Goal: Information Seeking & Learning: Learn about a topic

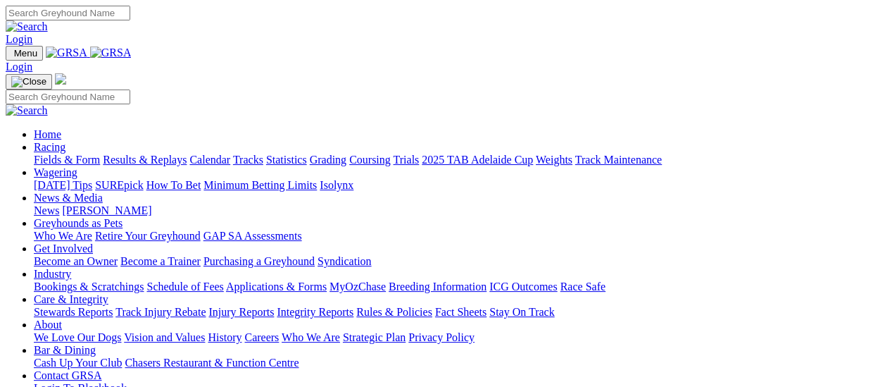
click at [152, 154] on link "Results & Replays" at bounding box center [145, 160] width 84 height 12
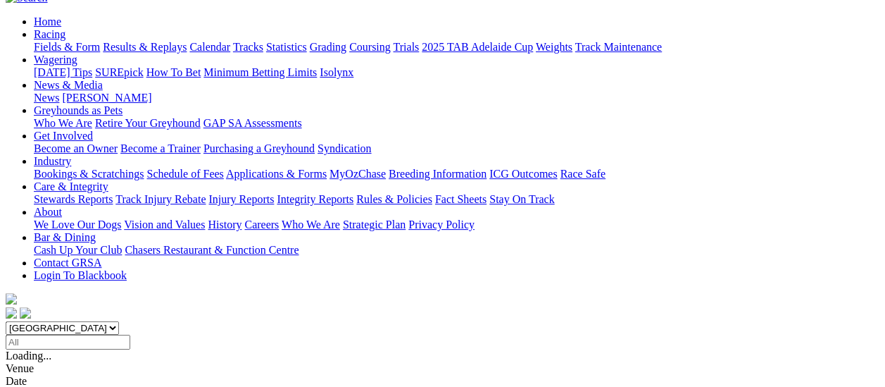
scroll to position [141, 0]
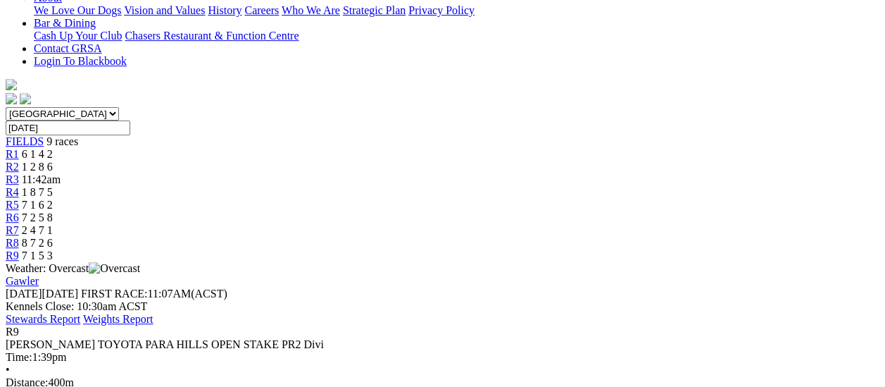
scroll to position [282, 0]
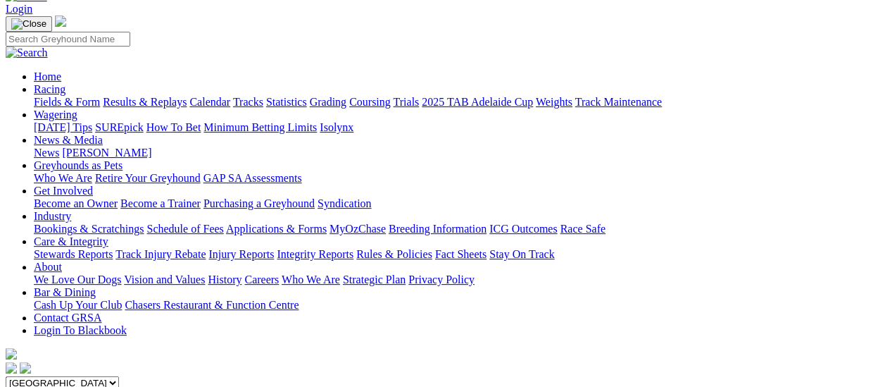
scroll to position [70, 0]
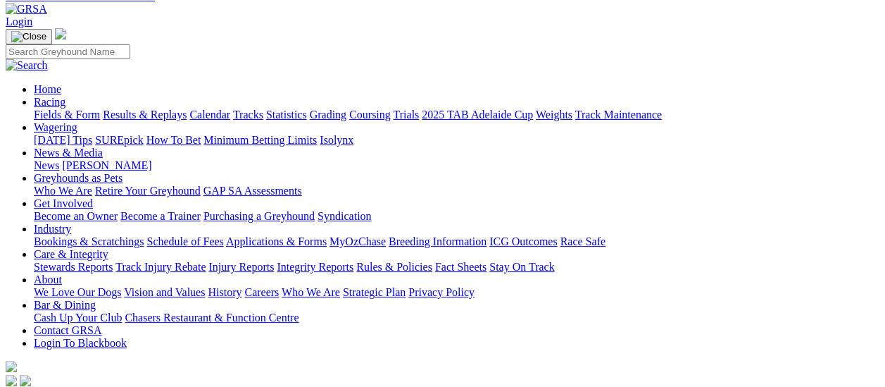
click at [63, 108] on link "Fields & Form" at bounding box center [67, 114] width 66 height 12
